Goal: Task Accomplishment & Management: Use online tool/utility

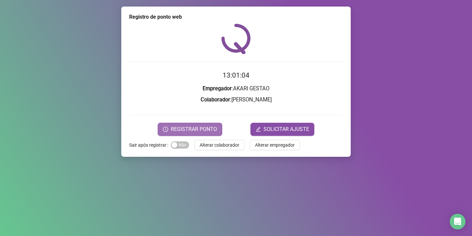
click at [207, 129] on span "REGISTRAR PONTO" at bounding box center [194, 130] width 46 height 8
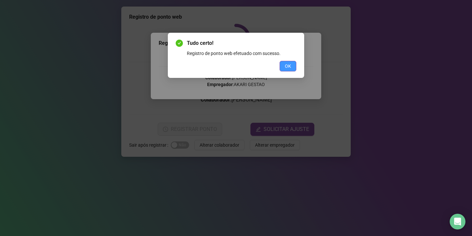
click at [285, 67] on span "OK" at bounding box center [288, 66] width 6 height 7
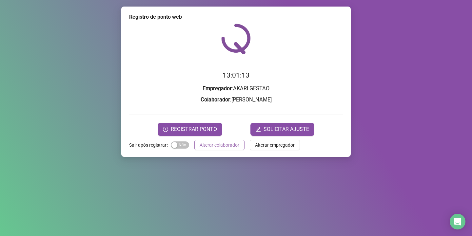
click at [198, 146] on button "Alterar colaborador" at bounding box center [219, 145] width 50 height 10
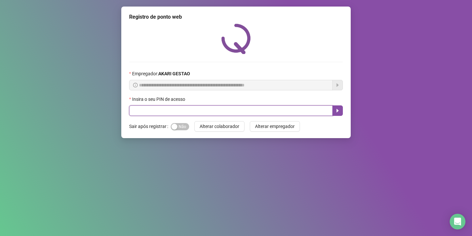
click at [201, 114] on input "text" at bounding box center [231, 111] width 204 height 10
click at [201, 111] on input "text" at bounding box center [231, 111] width 204 height 10
click at [203, 109] on input "text" at bounding box center [231, 111] width 204 height 10
click at [215, 108] on input "text" at bounding box center [231, 111] width 204 height 10
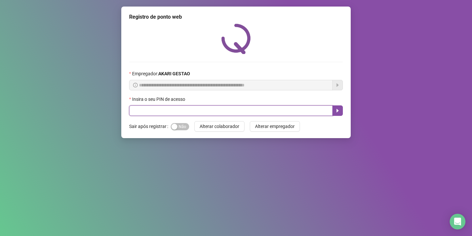
click at [215, 109] on input "text" at bounding box center [231, 111] width 204 height 10
type input "*****"
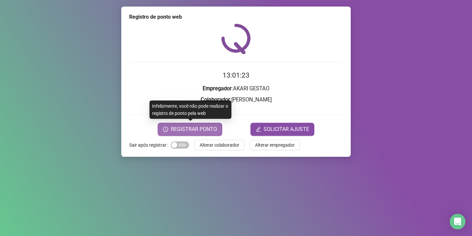
click at [209, 132] on span "REGISTRAR PONTO" at bounding box center [194, 130] width 46 height 8
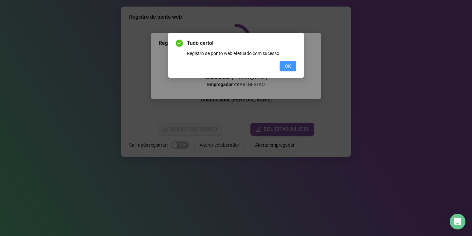
click at [285, 64] on button "OK" at bounding box center [288, 66] width 17 height 10
